Goal: Task Accomplishment & Management: Manage account settings

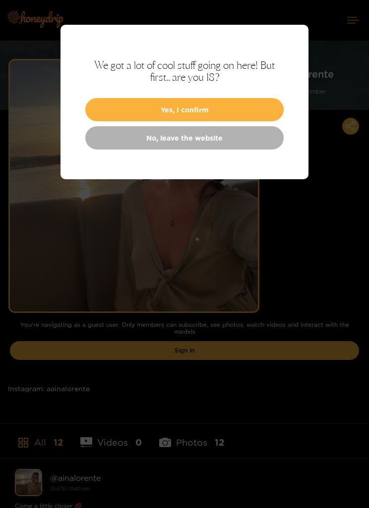
click at [255, 105] on button "Yes, I confirm" at bounding box center [184, 109] width 198 height 23
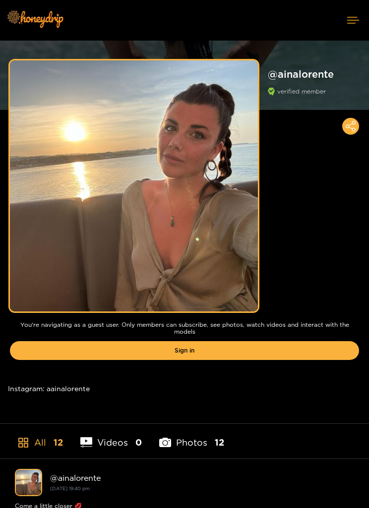
click at [350, 14] on button at bounding box center [353, 20] width 32 height 26
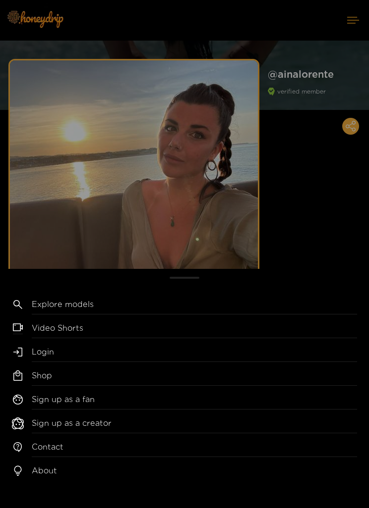
click at [95, 349] on link "Login" at bounding box center [194, 354] width 325 height 16
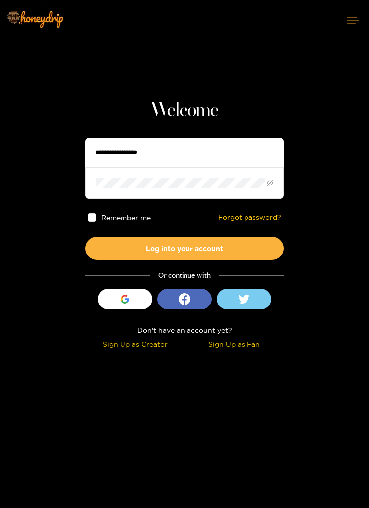
click at [134, 295] on button "Sign in with Google" at bounding box center [125, 299] width 54 height 21
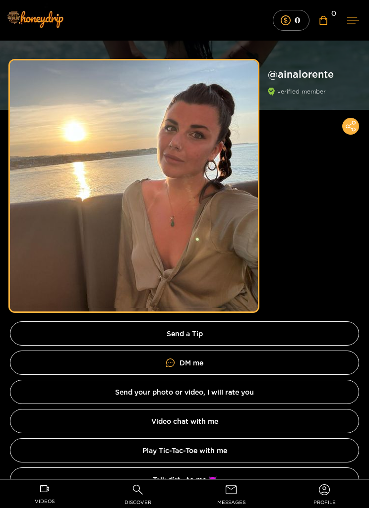
click at [348, 20] on icon at bounding box center [353, 20] width 12 height 6
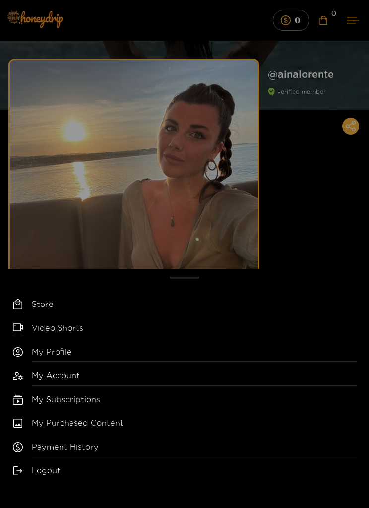
click at [131, 401] on link "My Subscriptions" at bounding box center [194, 402] width 325 height 16
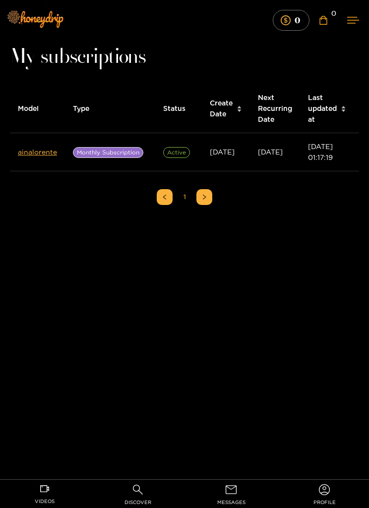
click at [125, 152] on span "Monthly Subscription" at bounding box center [108, 152] width 70 height 11
click at [122, 154] on span "Monthly Subscription" at bounding box center [108, 152] width 70 height 11
click at [250, 151] on td "[DATE]" at bounding box center [226, 152] width 48 height 38
click at [181, 151] on span "Active" at bounding box center [176, 152] width 27 height 11
click at [54, 150] on link "ainalorente" at bounding box center [37, 151] width 39 height 7
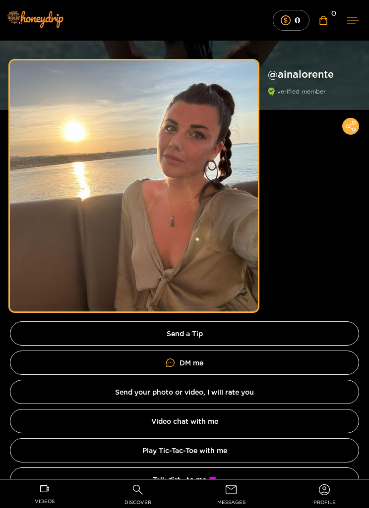
click at [351, 16] on button at bounding box center [353, 20] width 32 height 26
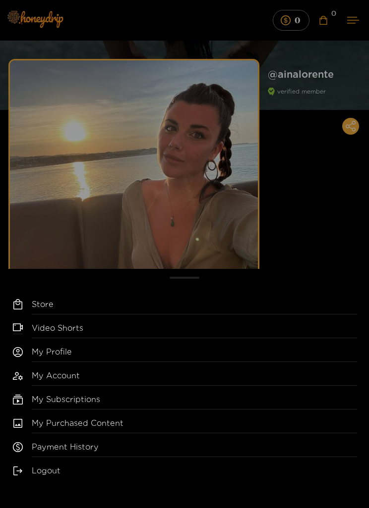
click at [125, 450] on link "Payment History" at bounding box center [194, 449] width 325 height 16
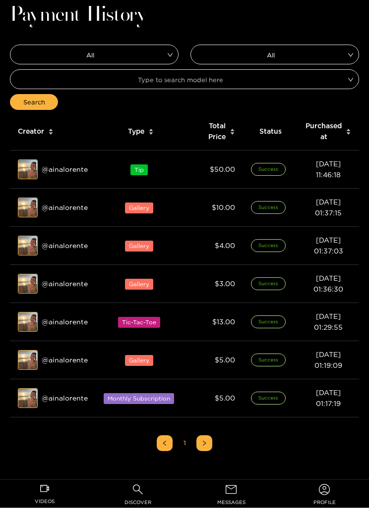
scroll to position [51, 0]
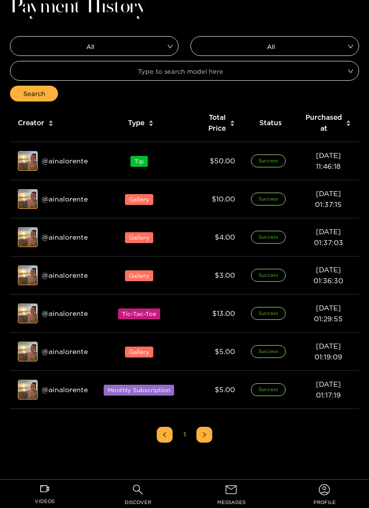
click at [273, 387] on span "Success" at bounding box center [268, 389] width 35 height 13
click at [147, 397] on td "Monthly Subscription" at bounding box center [141, 390] width 90 height 38
click at [71, 390] on div "Preview @ ainalorente" at bounding box center [53, 390] width 70 height 20
click at [163, 379] on td "Monthly Subscription" at bounding box center [141, 390] width 90 height 38
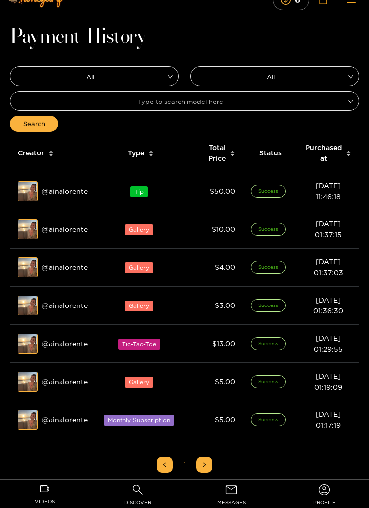
scroll to position [0, 0]
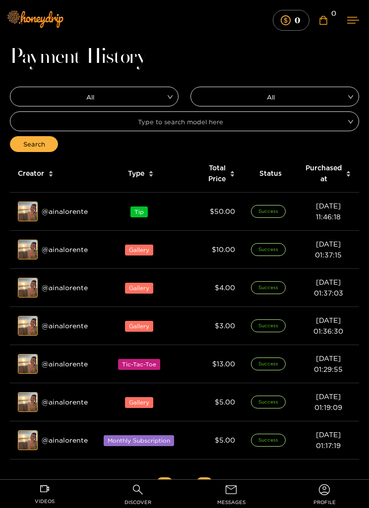
click at [177, 0] on div "Home Feed Video Shorts Discover Messages Notifications 0 0 0 videos discover me…" at bounding box center [184, 20] width 369 height 41
